Goal: Information Seeking & Learning: Learn about a topic

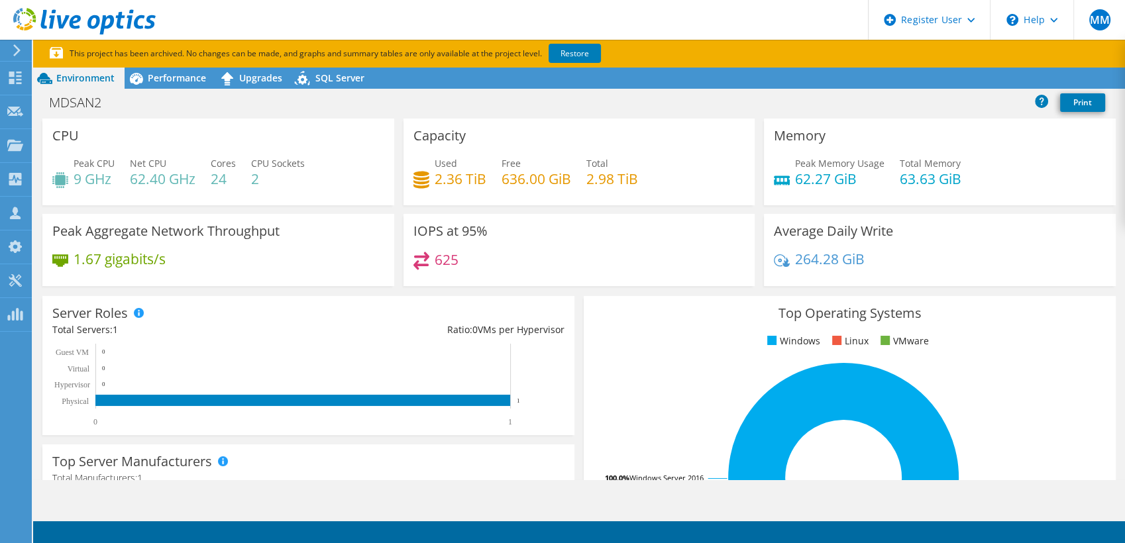
drag, startPoint x: 170, startPoint y: 78, endPoint x: 58, endPoint y: 174, distance: 148.0
click at [170, 78] on span "Performance" at bounding box center [177, 78] width 58 height 13
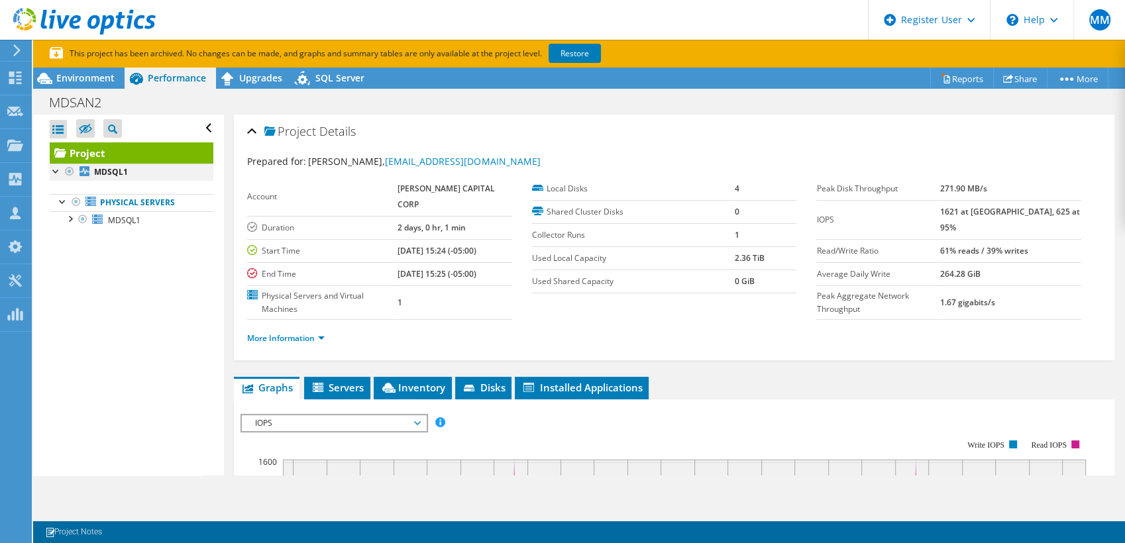
click at [58, 173] on div at bounding box center [56, 170] width 13 height 13
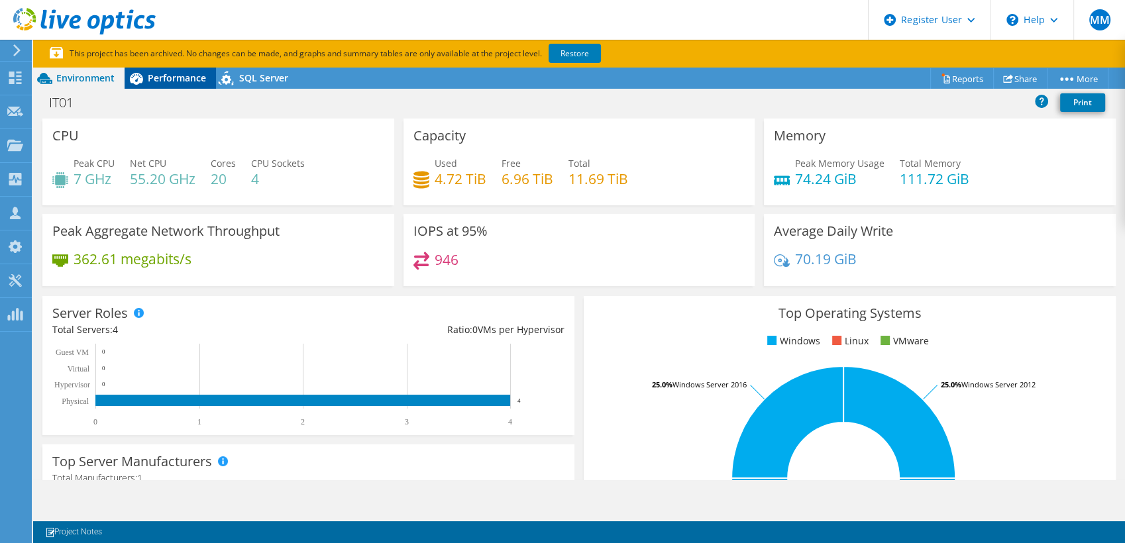
click at [188, 77] on span "Performance" at bounding box center [177, 78] width 58 height 13
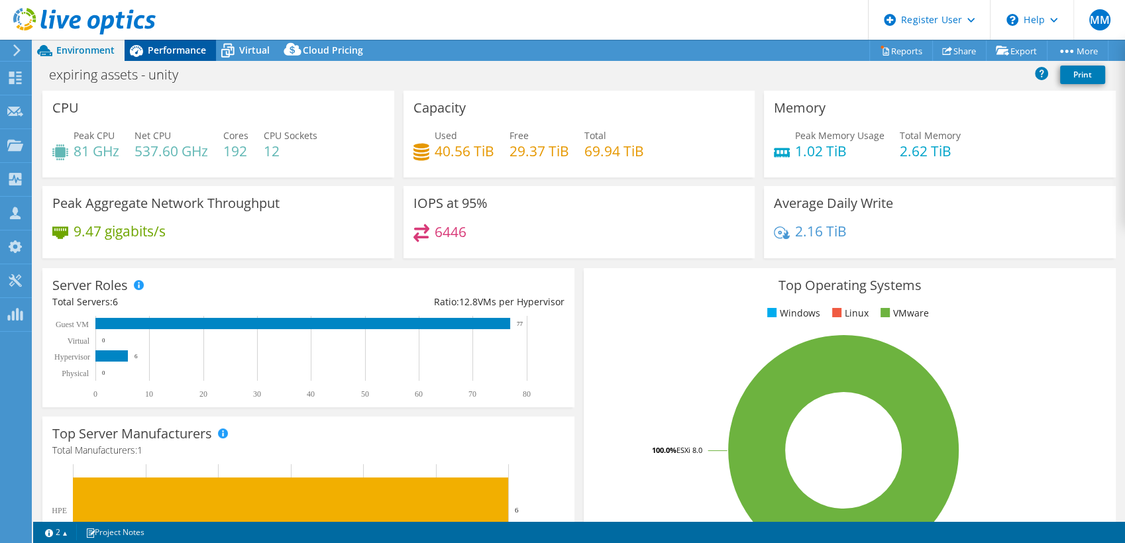
click at [190, 48] on span "Performance" at bounding box center [177, 50] width 58 height 13
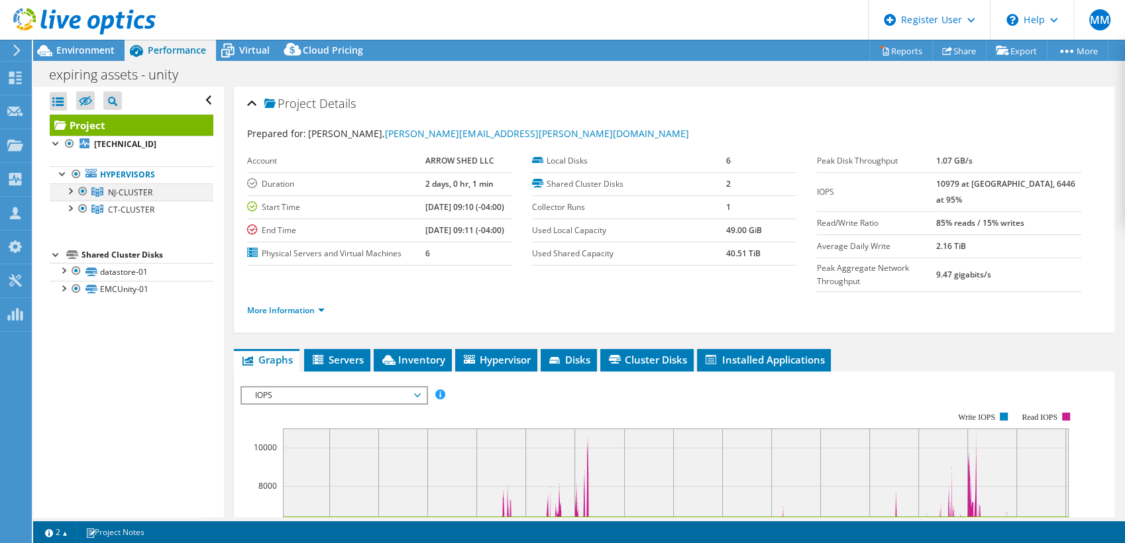
click at [72, 194] on div at bounding box center [69, 190] width 13 height 13
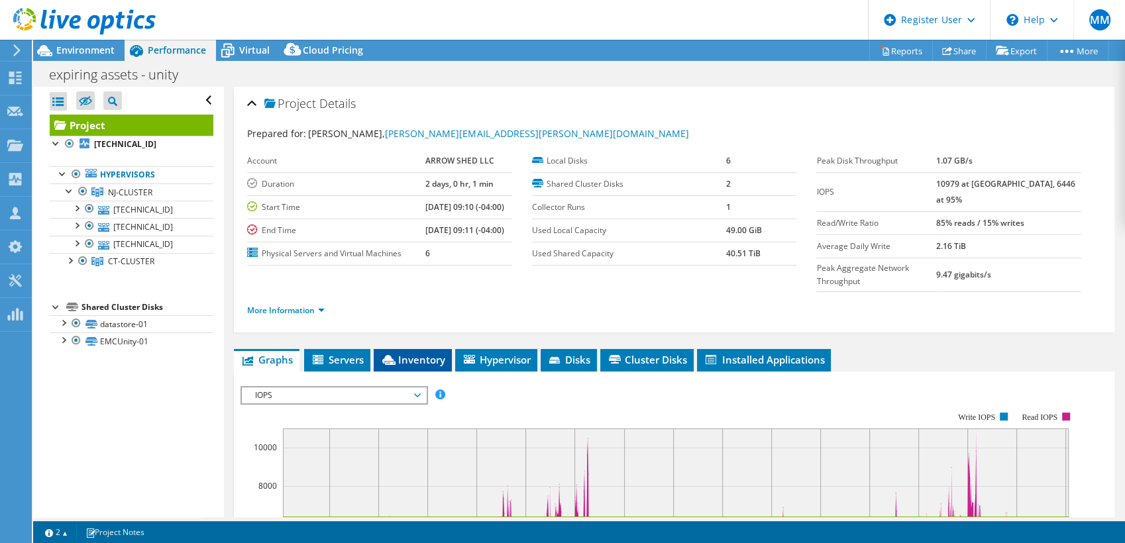
click at [403, 353] on span "Inventory" at bounding box center [412, 359] width 65 height 13
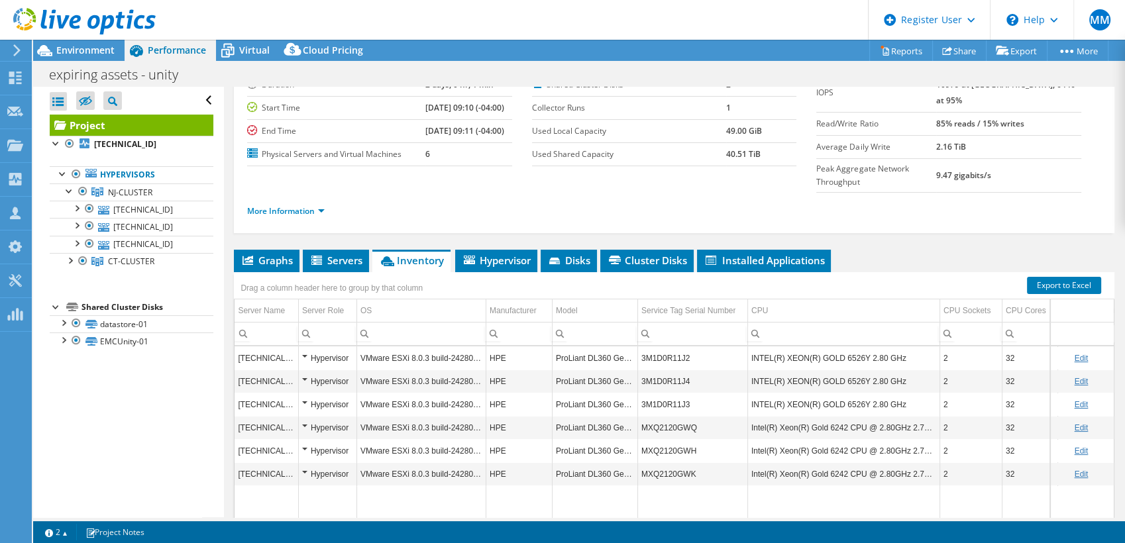
scroll to position [105, 0]
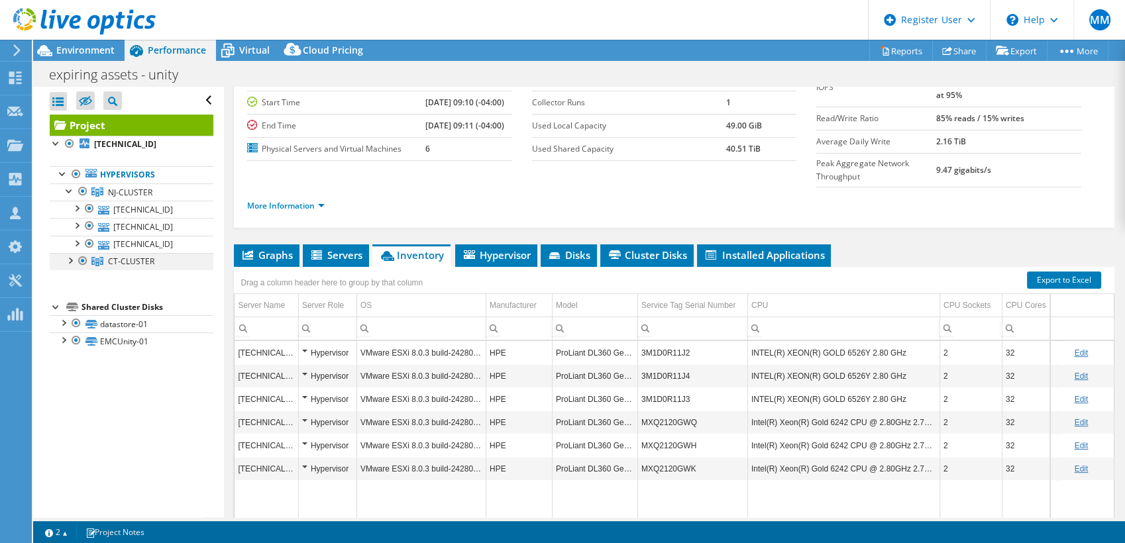
click at [70, 259] on div at bounding box center [69, 259] width 13 height 13
